Goal: Check status: Check status

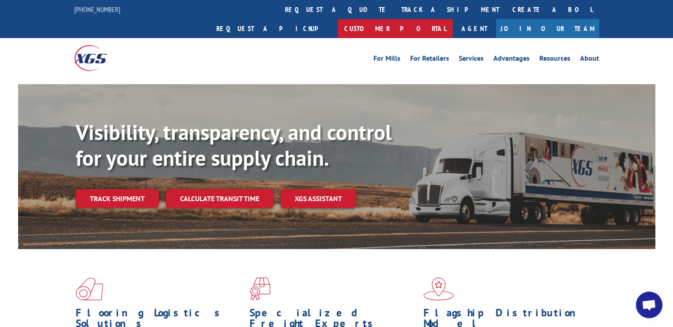
click at [453, 19] on link "Customer Portal" at bounding box center [395, 28] width 115 height 19
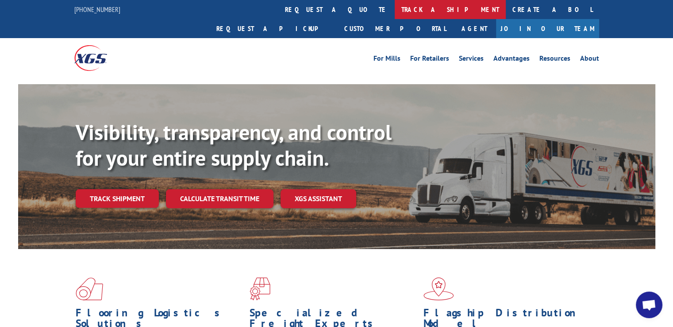
click at [395, 13] on link "track a shipment" at bounding box center [450, 9] width 111 height 19
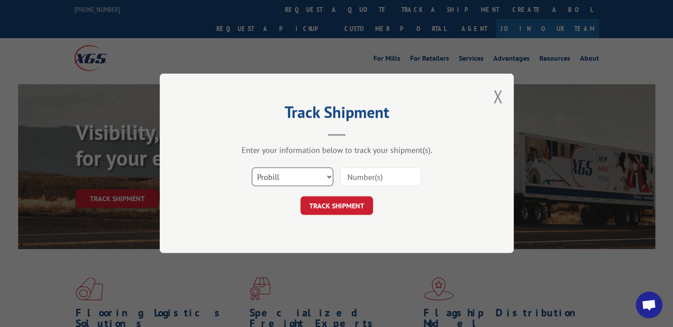
click at [329, 175] on select "Select category... Probill BOL PO" at bounding box center [292, 177] width 81 height 19
select select "bol"
click at [252, 168] on select "Select category... Probill BOL PO" at bounding box center [292, 177] width 81 height 19
click at [370, 175] on input at bounding box center [380, 177] width 81 height 19
type input "5216163"
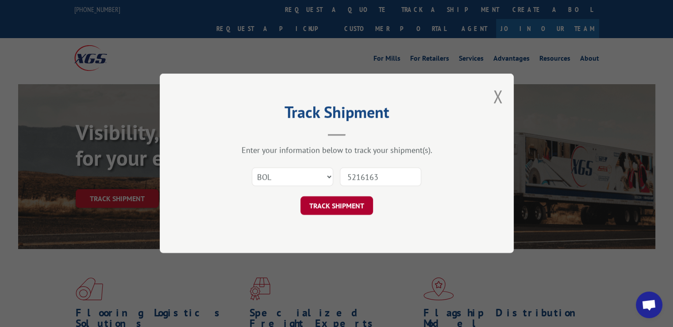
click at [331, 208] on button "TRACK SHIPMENT" at bounding box center [337, 205] width 73 height 19
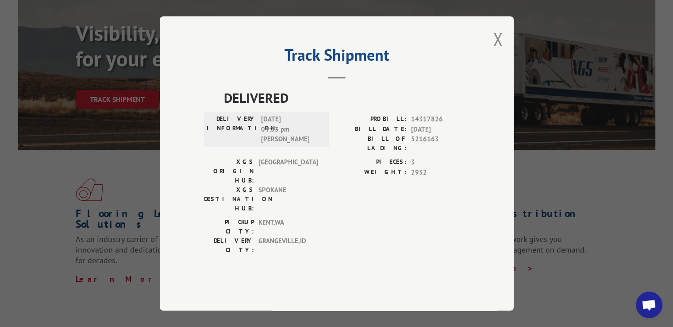
scroll to position [133, 0]
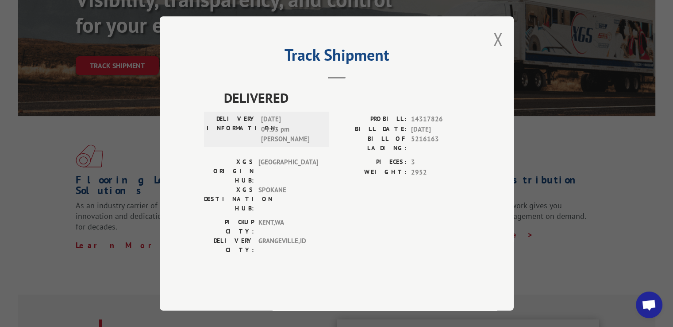
click at [362, 153] on label "BILL OF LADING:" at bounding box center [372, 143] width 70 height 19
click at [403, 124] on label "PROBILL:" at bounding box center [372, 119] width 70 height 10
click at [264, 108] on span "DELIVERED" at bounding box center [347, 98] width 246 height 20
click at [268, 144] on span "[DATE] 04:33 pm [PERSON_NAME]" at bounding box center [291, 129] width 60 height 30
click at [271, 175] on span "[GEOGRAPHIC_DATA]" at bounding box center [288, 171] width 60 height 28
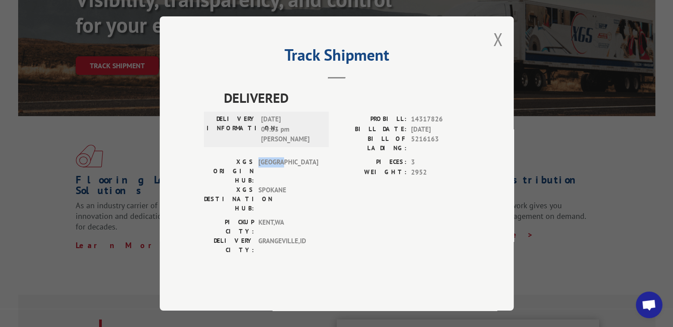
click at [271, 175] on span "[GEOGRAPHIC_DATA]" at bounding box center [288, 171] width 60 height 28
drag, startPoint x: 344, startPoint y: 154, endPoint x: 315, endPoint y: 172, distance: 34.5
click at [315, 171] on span "[GEOGRAPHIC_DATA]" at bounding box center [288, 171] width 60 height 28
click at [315, 65] on h2 "Track Shipment" at bounding box center [337, 57] width 266 height 17
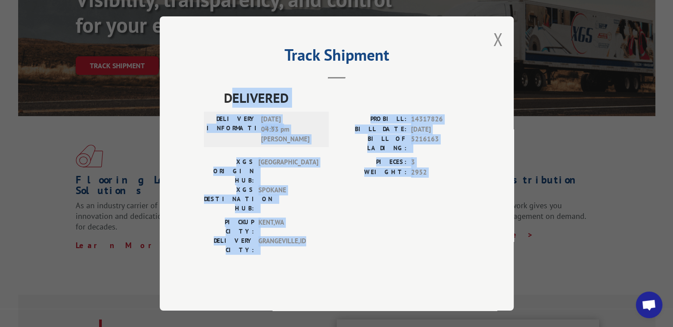
drag, startPoint x: 230, startPoint y: 117, endPoint x: 374, endPoint y: 259, distance: 201.8
click at [374, 259] on div "Track Shipment DELIVERED DELIVERY INFORMATION: [DATE] 04:33 pm [PERSON_NAME] PR…" at bounding box center [337, 163] width 354 height 294
click at [353, 240] on div "DELIVERED DELIVERY INFORMATION: [DATE] 04:33 pm [PERSON_NAME] PROBILL: 14317826…" at bounding box center [337, 185] width 266 height 195
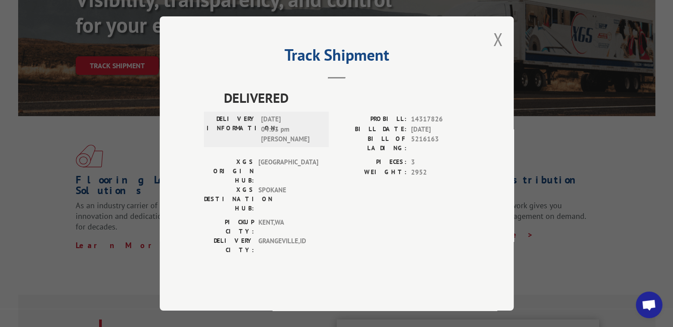
click at [347, 217] on div "[GEOGRAPHIC_DATA]: [GEOGRAPHIC_DATA] , [GEOGRAPHIC_DATA]: [GEOGRAPHIC_DATA] , […" at bounding box center [337, 238] width 266 height 42
click at [495, 51] on button "Close modal" at bounding box center [498, 38] width 10 height 23
